Goal: Task Accomplishment & Management: Manage account settings

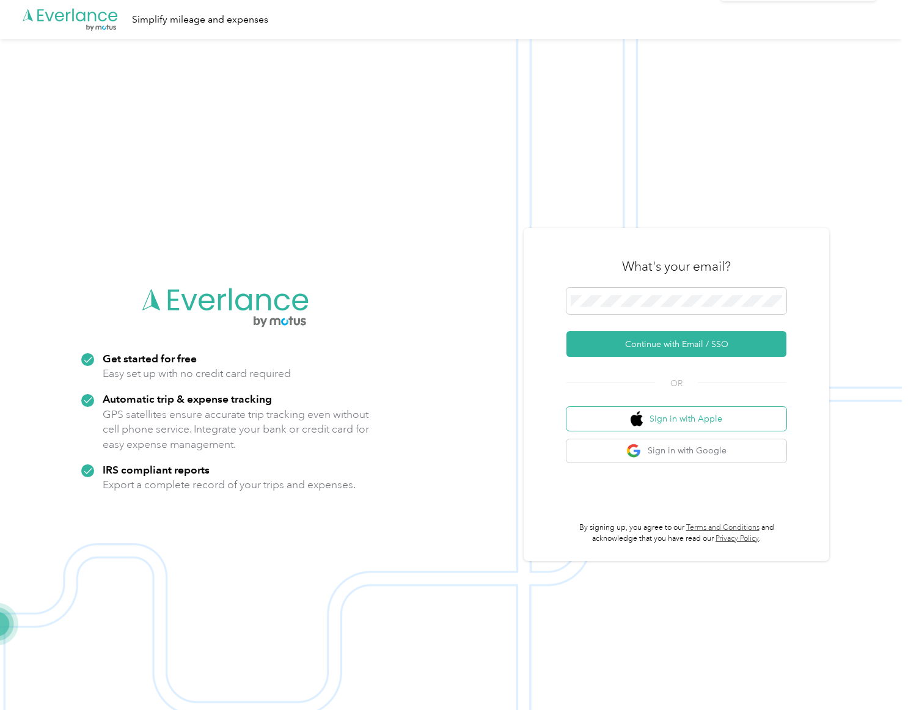
click at [698, 423] on button "Sign in with Apple" at bounding box center [676, 419] width 220 height 24
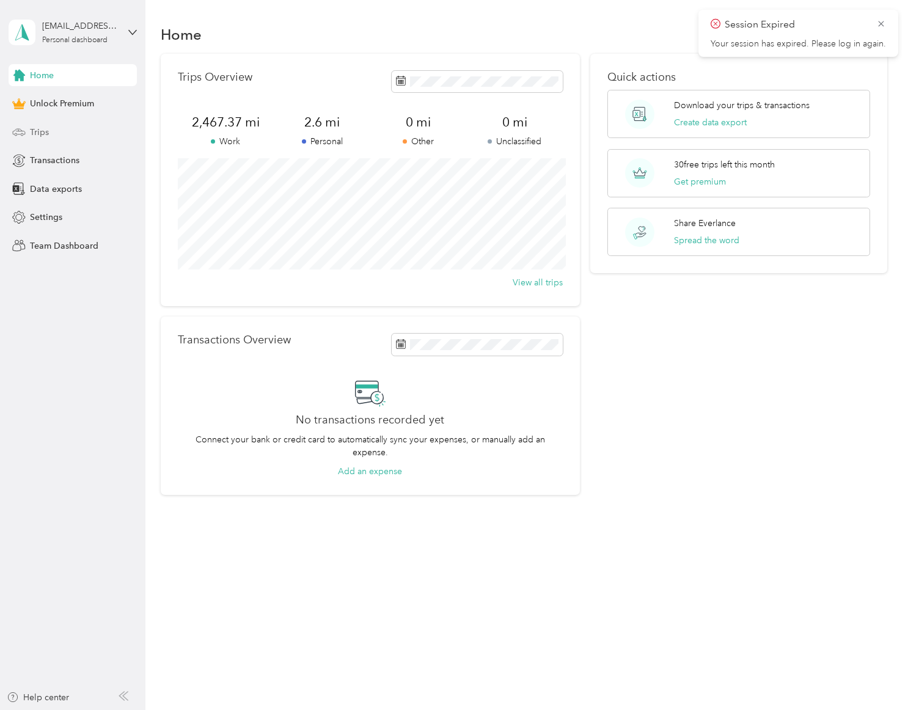
click at [34, 138] on span "Trips" at bounding box center [39, 132] width 19 height 13
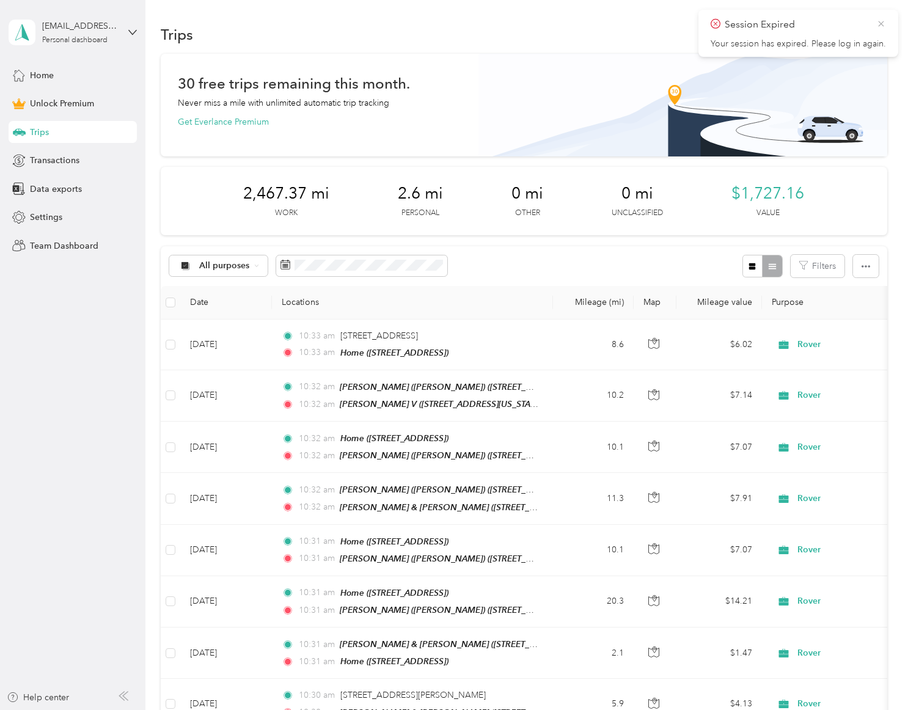
click at [878, 24] on icon at bounding box center [881, 23] width 10 height 11
click at [848, 41] on button "New trip" at bounding box center [854, 34] width 65 height 21
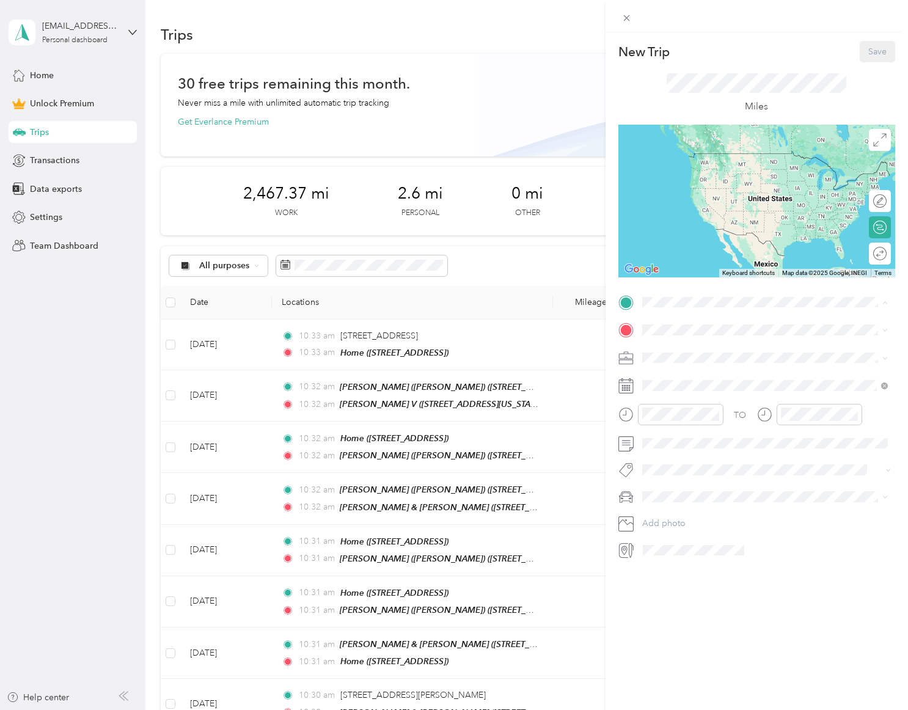
click at [705, 358] on span "275 S Third St, 91502, Burbank, CA, United States" at bounding box center [703, 363] width 78 height 10
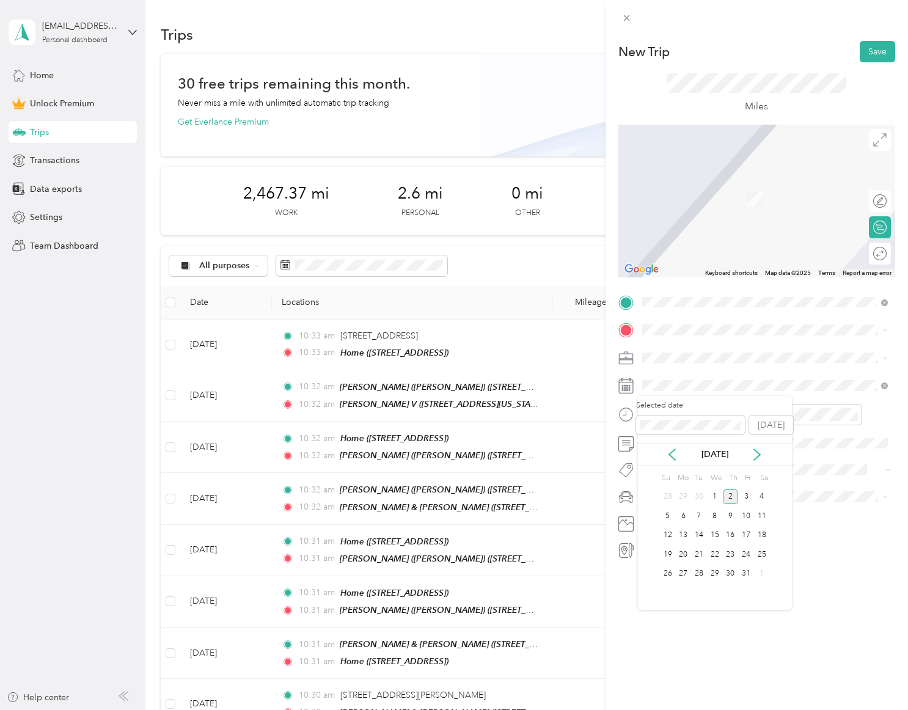
drag, startPoint x: 710, startPoint y: 493, endPoint x: 705, endPoint y: 482, distance: 12.6
click at [711, 493] on div "1" at bounding box center [715, 496] width 16 height 15
click at [684, 424] on div "Meowtel" at bounding box center [764, 421] width 237 height 13
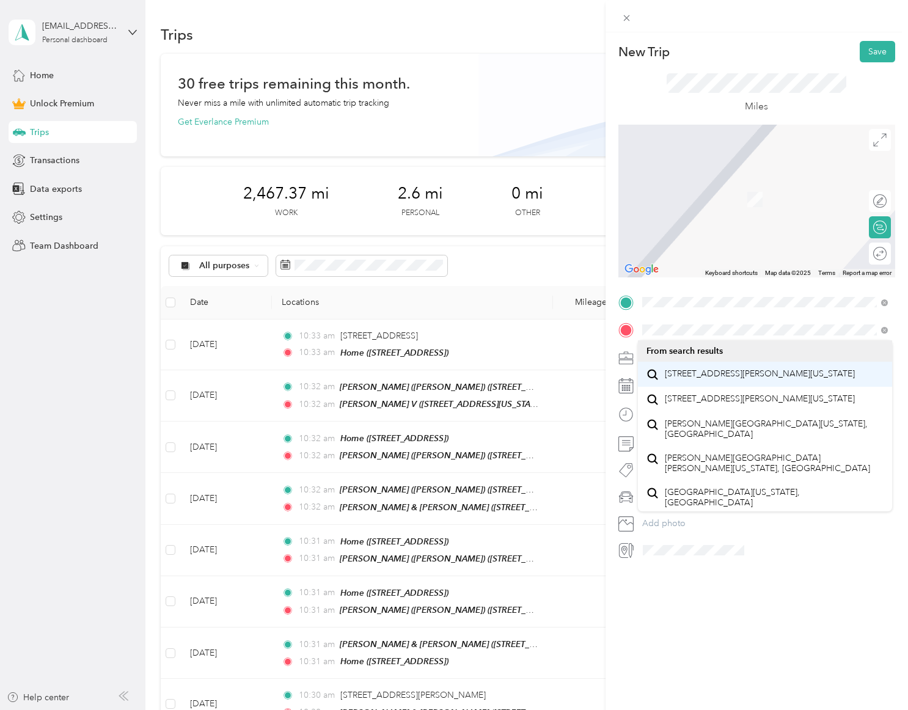
click at [731, 368] on span "11929 Weddington Street Valley Village, California 91607, United States" at bounding box center [759, 373] width 190 height 11
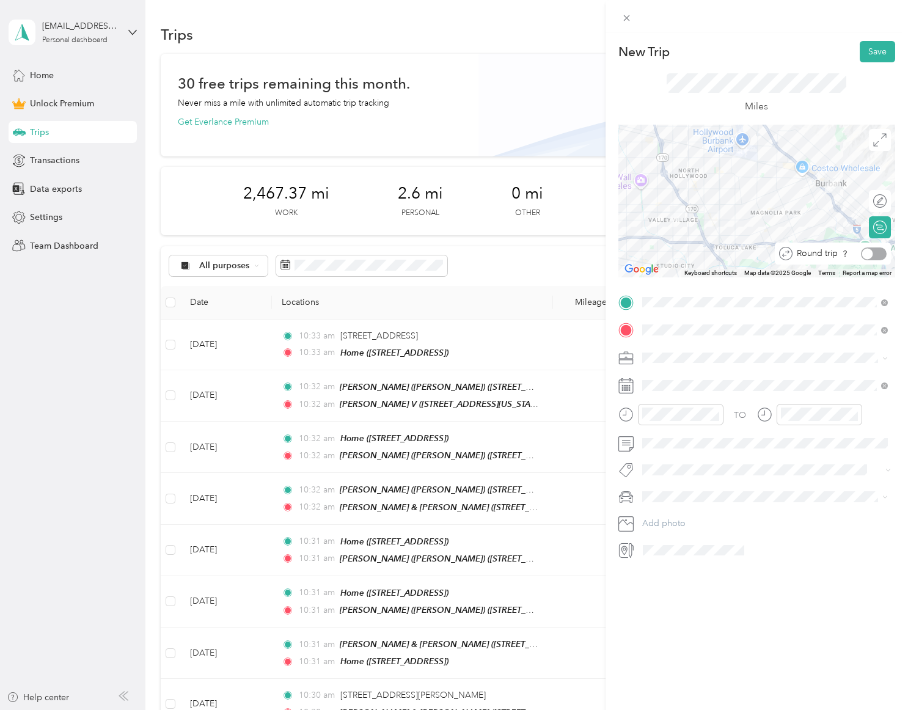
click at [874, 255] on div at bounding box center [873, 253] width 26 height 13
click at [802, 62] on div "Miles" at bounding box center [756, 93] width 277 height 62
click at [874, 50] on button "Save" at bounding box center [876, 51] width 35 height 21
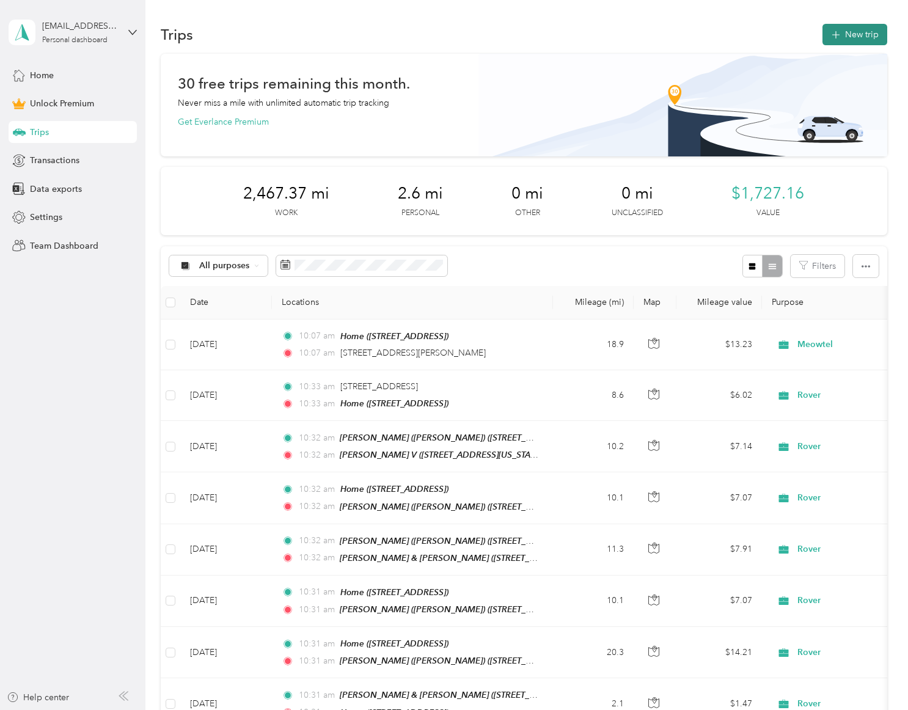
click at [849, 37] on button "New trip" at bounding box center [854, 34] width 65 height 21
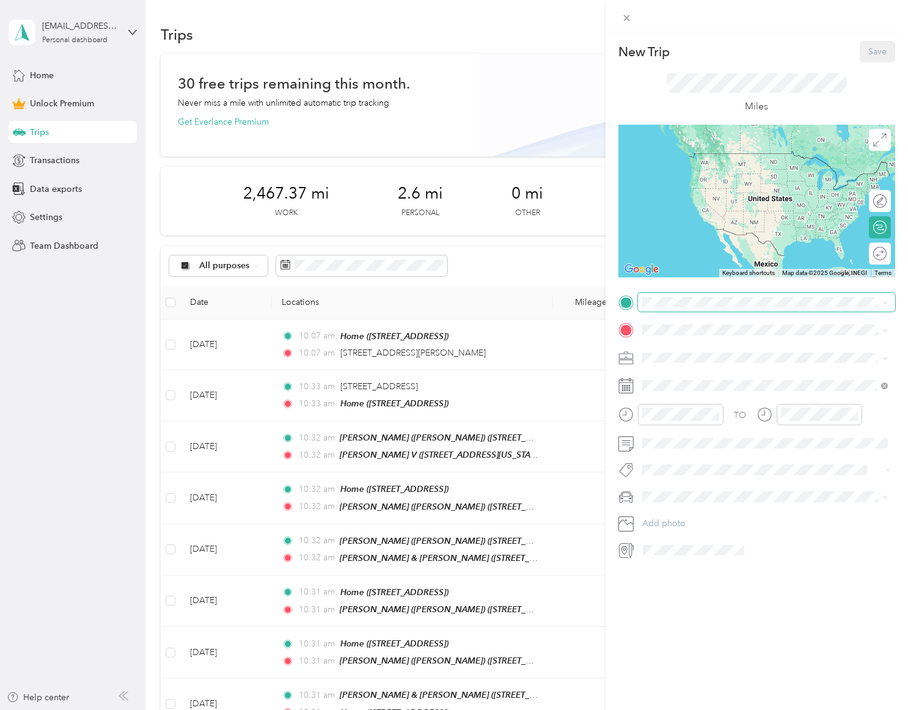
click at [689, 293] on span at bounding box center [766, 303] width 257 height 20
click at [716, 354] on div "Home 275 S Third St, 91502, Burbank, CA, United States" at bounding box center [703, 357] width 78 height 26
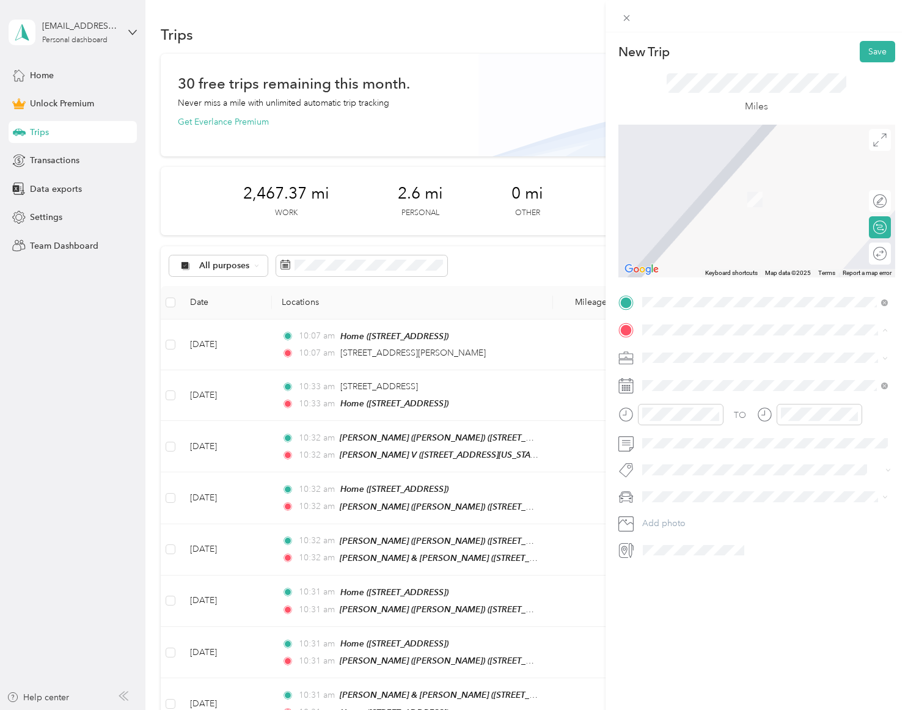
click at [715, 410] on div "Julia (Ruby) 10338 Eldora Avenue, 91040, Sunland, California, United States" at bounding box center [764, 424] width 237 height 30
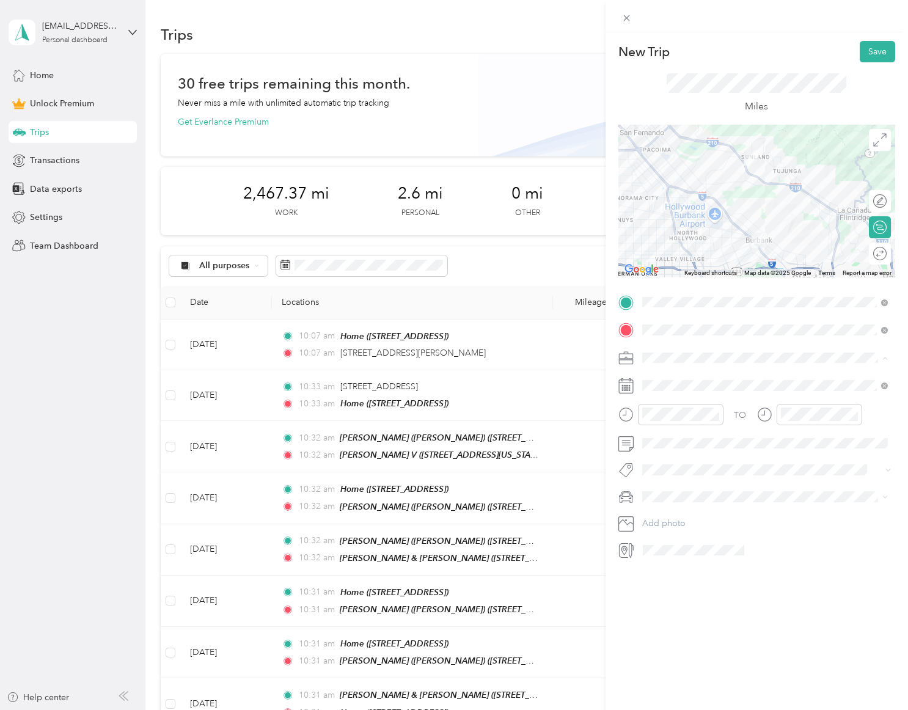
click at [679, 437] on div "Rover" at bounding box center [764, 443] width 237 height 13
click at [875, 260] on div "Round trip" at bounding box center [879, 253] width 22 height 22
click at [870, 252] on div at bounding box center [873, 253] width 26 height 13
click at [873, 54] on button "Save" at bounding box center [876, 51] width 35 height 21
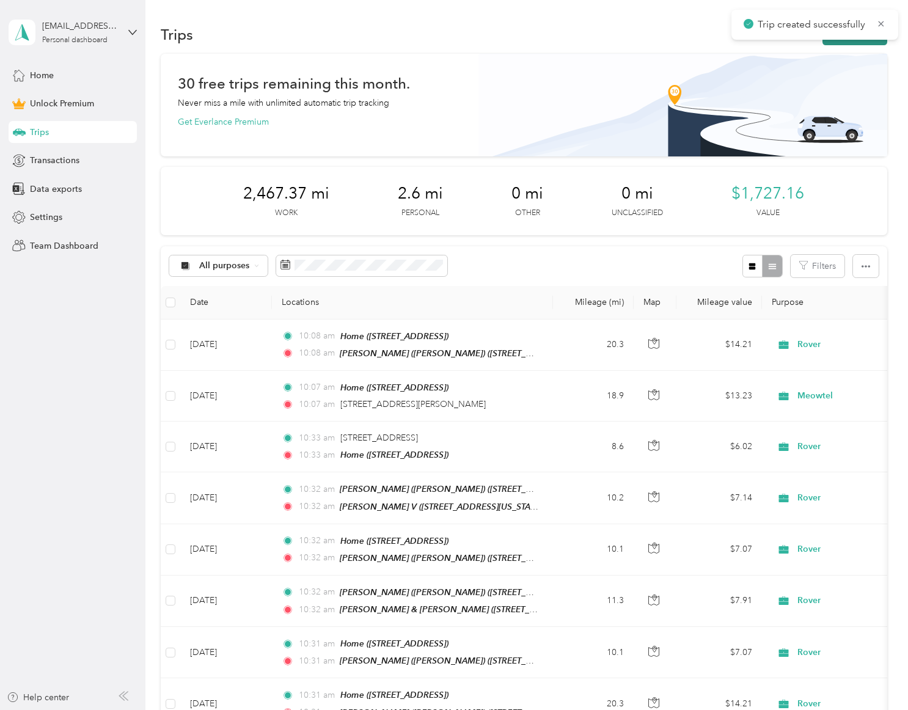
click at [860, 43] on button "New trip" at bounding box center [854, 34] width 65 height 21
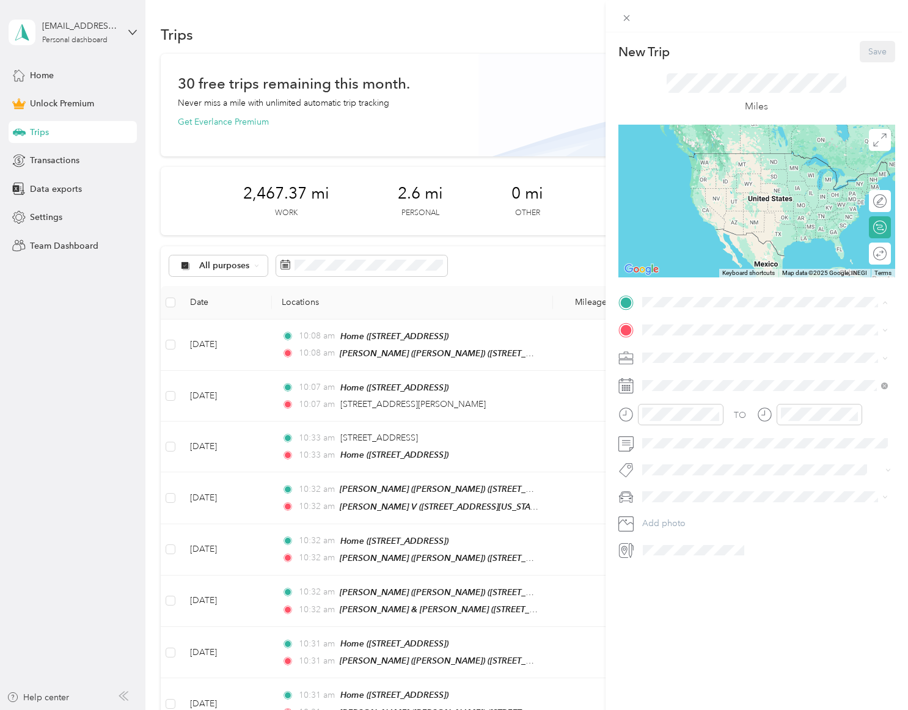
click at [715, 352] on div "Home 275 S Third St, 91502, Burbank, CA, United States" at bounding box center [703, 357] width 78 height 26
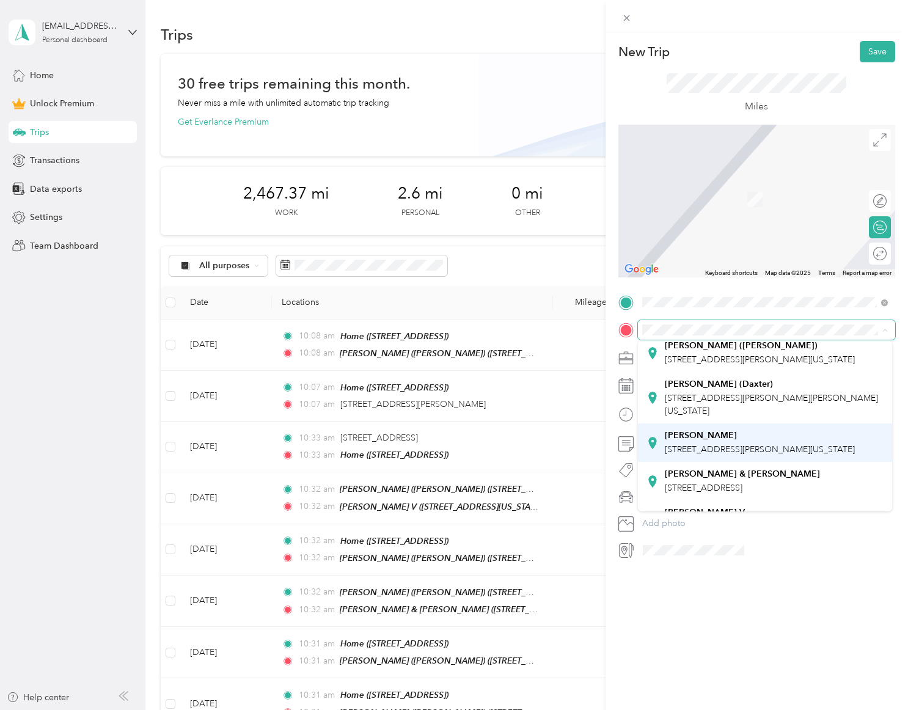
scroll to position [87, 0]
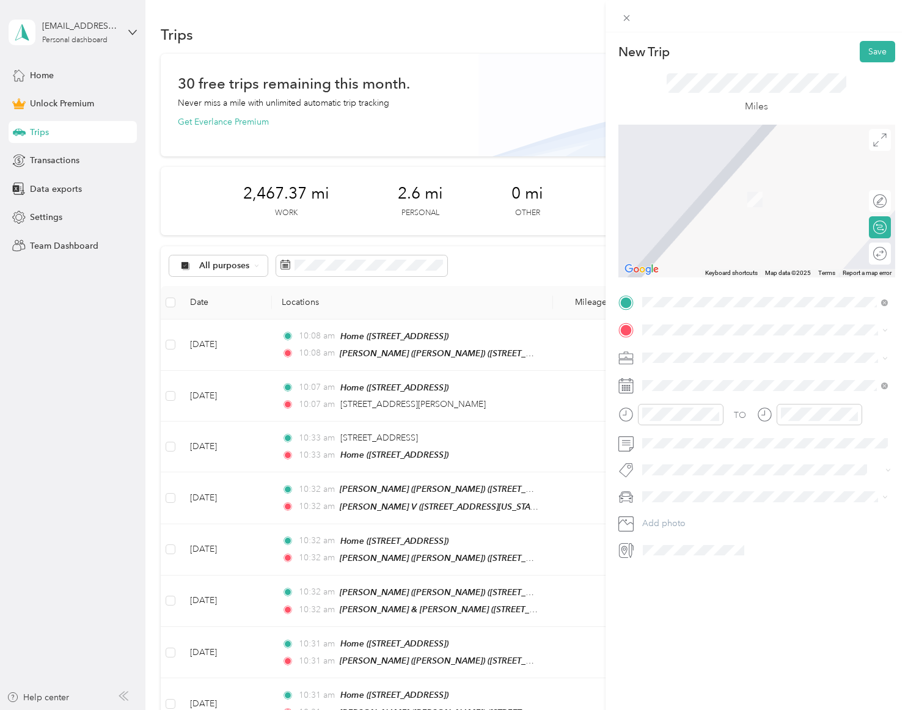
click at [708, 464] on strong "Alice & Kimchi" at bounding box center [741, 458] width 155 height 11
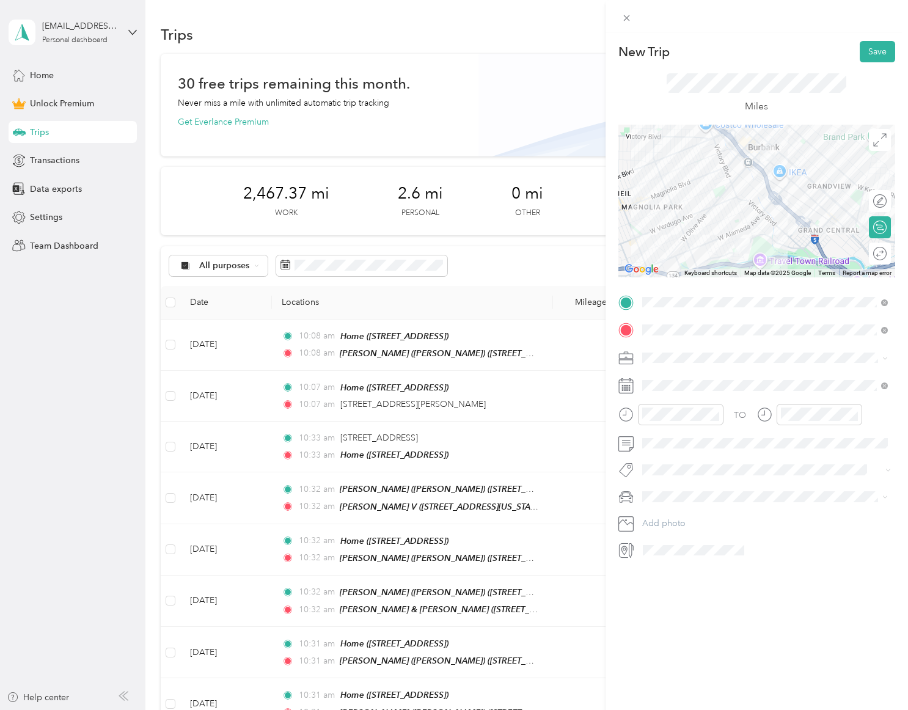
click at [687, 351] on span at bounding box center [766, 358] width 257 height 20
click at [674, 445] on li "Rover" at bounding box center [765, 442] width 254 height 21
click at [886, 249] on div "Round trip" at bounding box center [886, 253] width 0 height 13
click at [863, 255] on div at bounding box center [867, 253] width 11 height 11
click at [872, 46] on button "Save" at bounding box center [876, 51] width 35 height 21
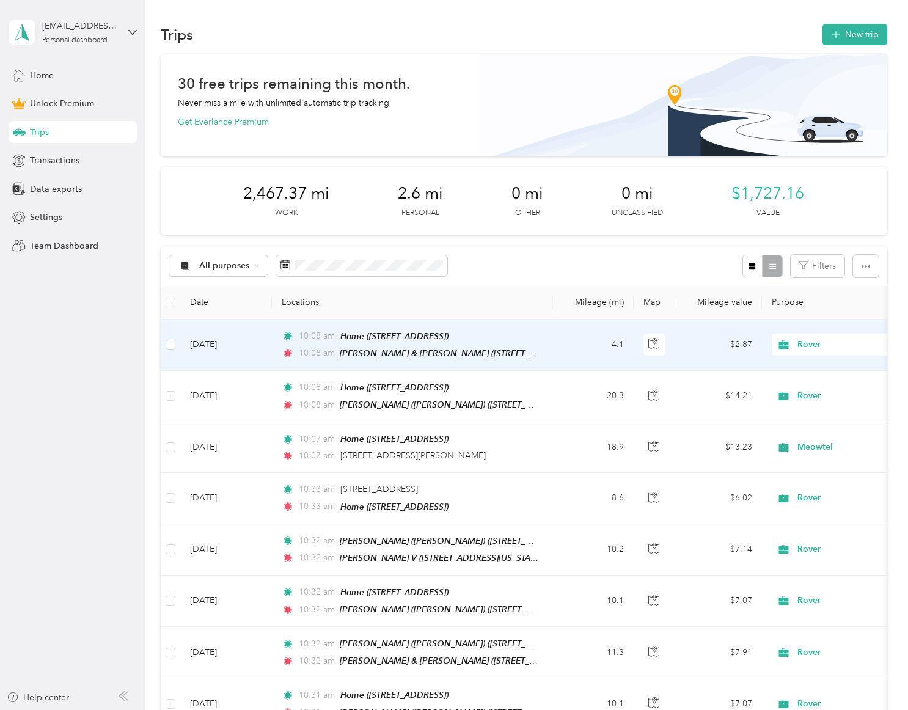
click at [583, 349] on td "4.1" at bounding box center [593, 344] width 81 height 51
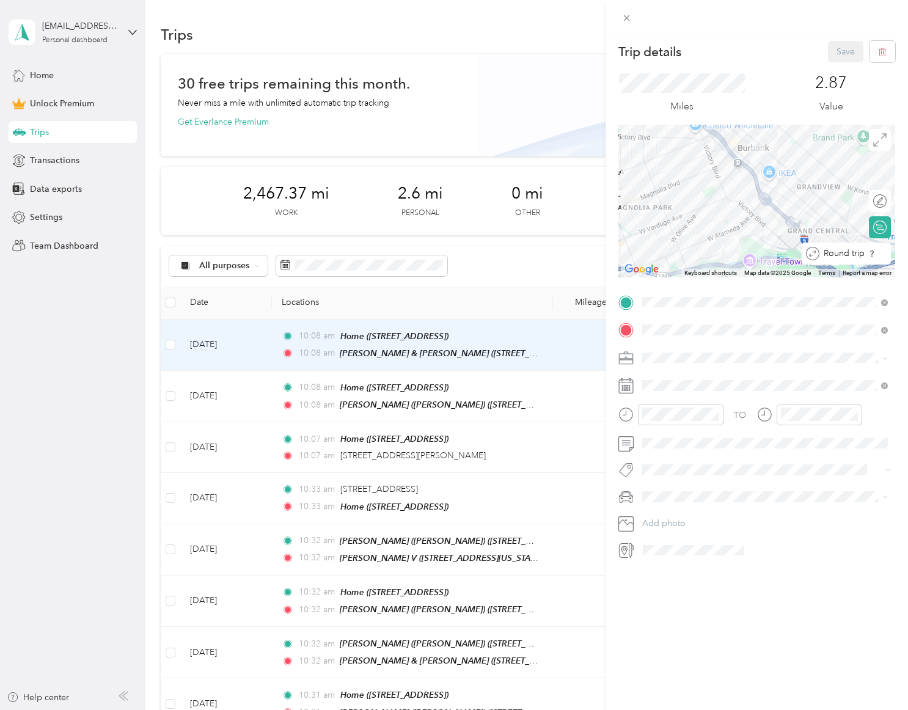
click at [877, 258] on div "Round trip" at bounding box center [852, 253] width 67 height 13
click at [766, 73] on div "Miles 2.87 Value" at bounding box center [756, 93] width 277 height 62
click at [627, 16] on icon at bounding box center [626, 18] width 10 height 10
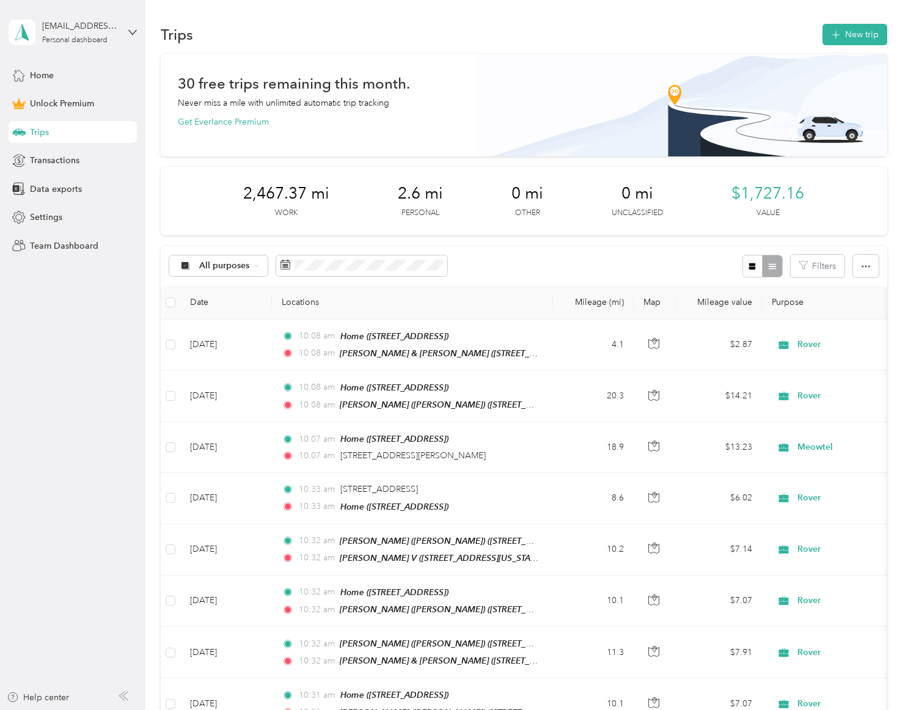
click at [505, 267] on div "All purposes Filters" at bounding box center [524, 266] width 726 height 40
